Goal: Find specific page/section: Find specific page/section

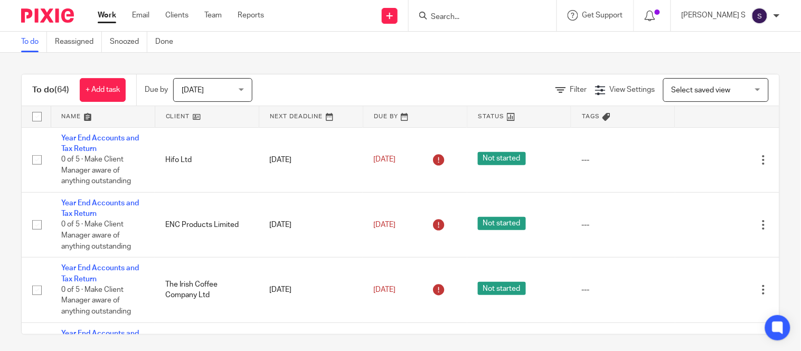
click at [467, 13] on input "Search" at bounding box center [477, 18] width 95 height 10
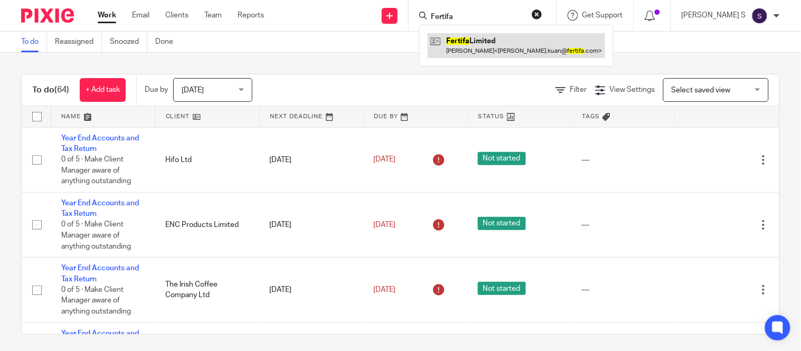
type input "Fertifa"
click at [498, 41] on link at bounding box center [516, 45] width 177 height 24
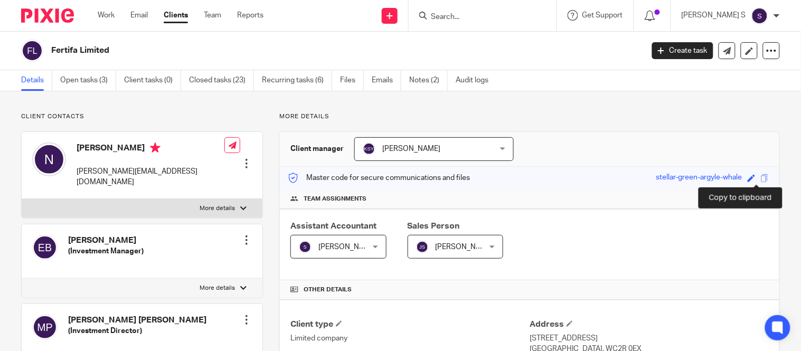
click at [761, 178] on span at bounding box center [765, 178] width 8 height 8
